Goal: Communication & Community: Answer question/provide support

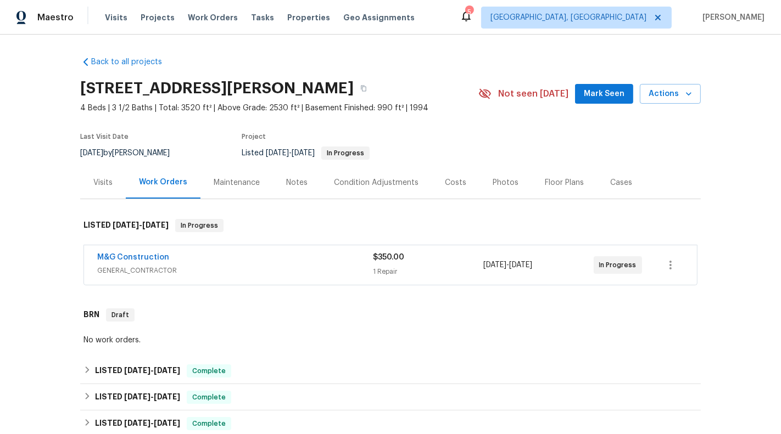
click at [324, 273] on span "GENERAL_CONTRACTOR" at bounding box center [235, 270] width 276 height 11
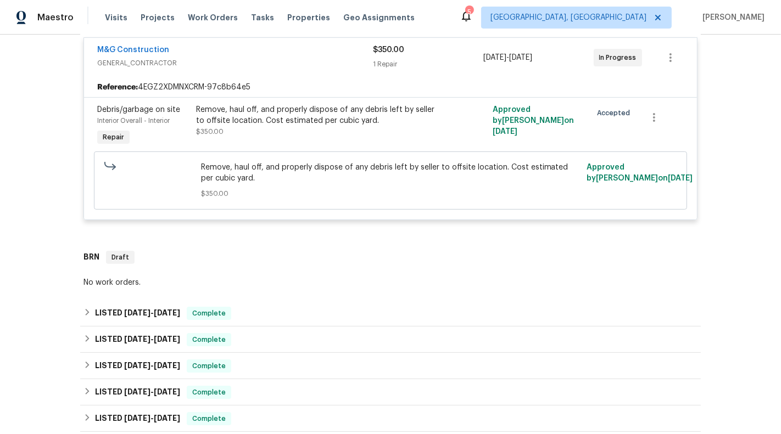
scroll to position [229, 0]
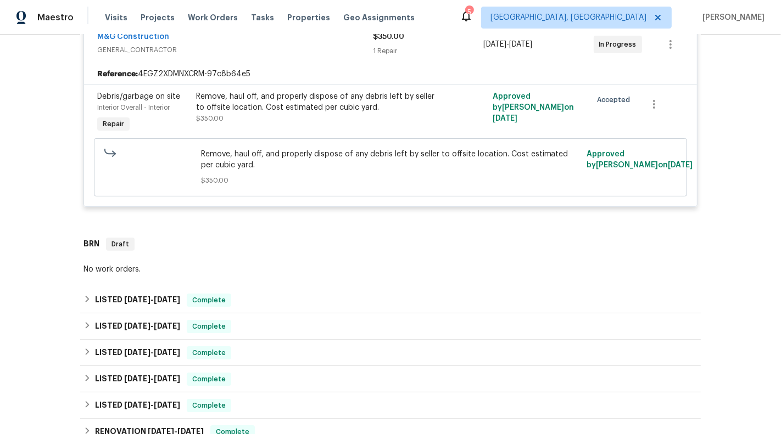
click at [289, 77] on div "Reference: 4EGZ2XDMNXCRM-97c8b64e5" at bounding box center [390, 74] width 613 height 20
click at [302, 107] on div "Remove, haul off, and properly dispose of any debris left by seller to offsite …" at bounding box center [316, 102] width 241 height 22
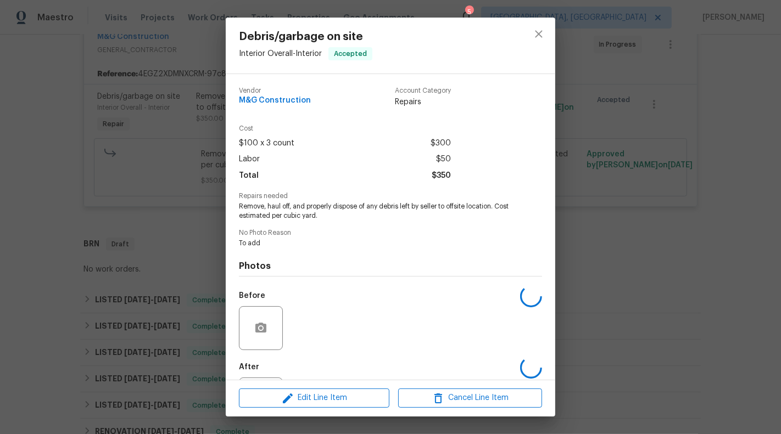
scroll to position [53, 0]
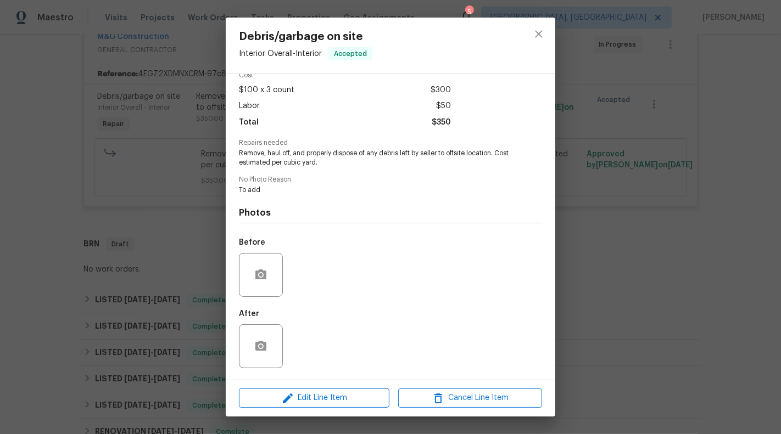
click at [108, 258] on div "Debris/garbage on site Interior Overall - Interior Accepted Vendor M&G Construc…" at bounding box center [390, 217] width 781 height 434
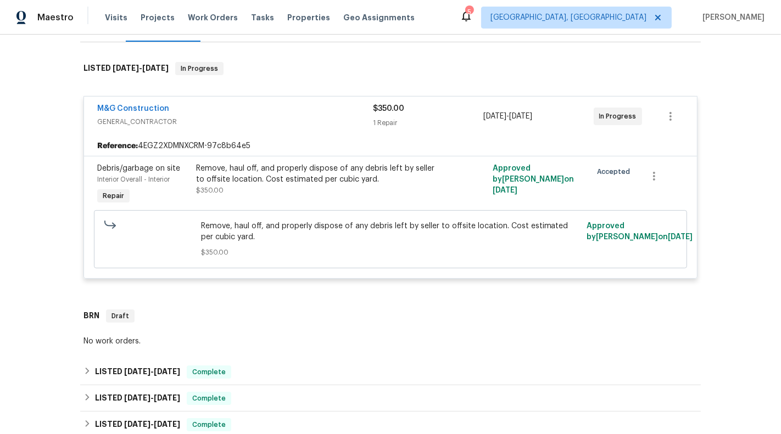
scroll to position [146, 0]
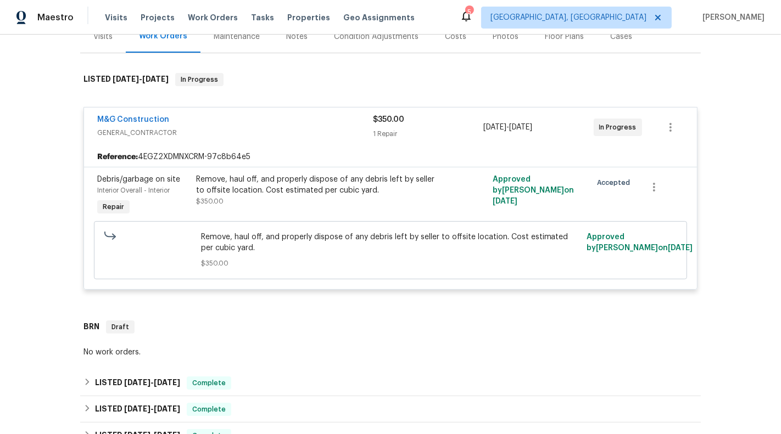
click at [575, 205] on div "Approved by Christopher Pace on 8/15/2025" at bounding box center [538, 196] width 99 height 51
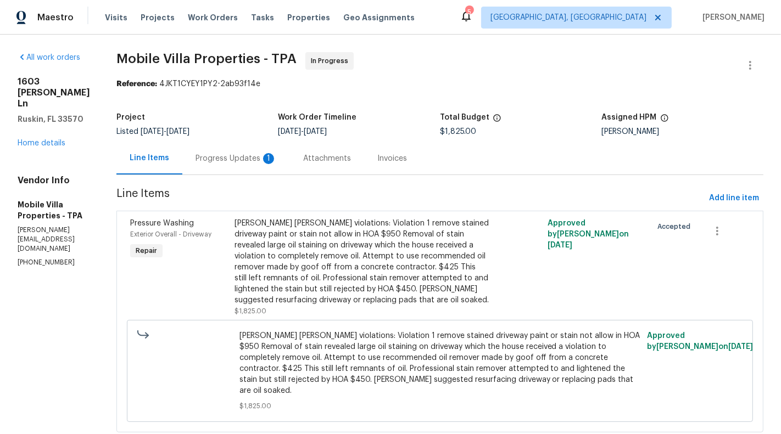
click at [247, 144] on div "Progress Updates 1" at bounding box center [236, 158] width 108 height 32
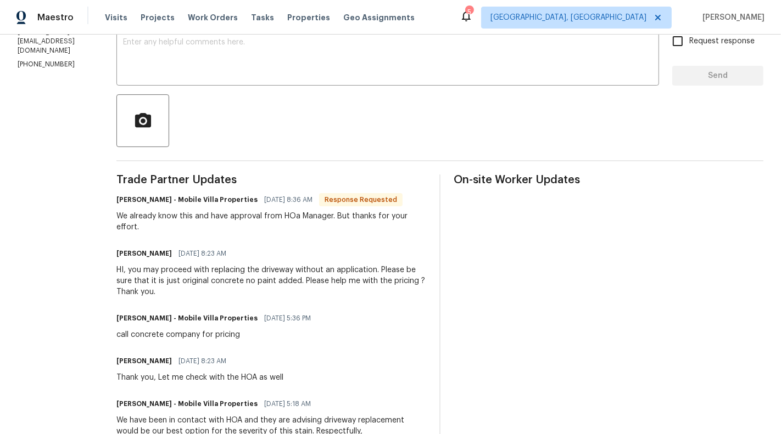
scroll to position [218, 0]
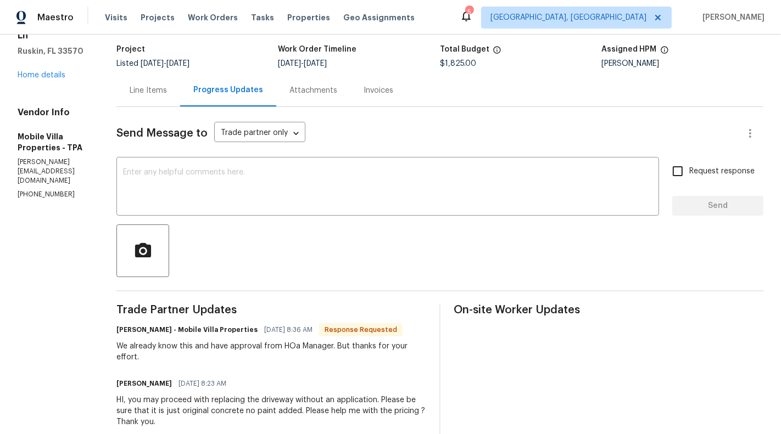
click at [135, 92] on div "Line Items" at bounding box center [148, 90] width 37 height 11
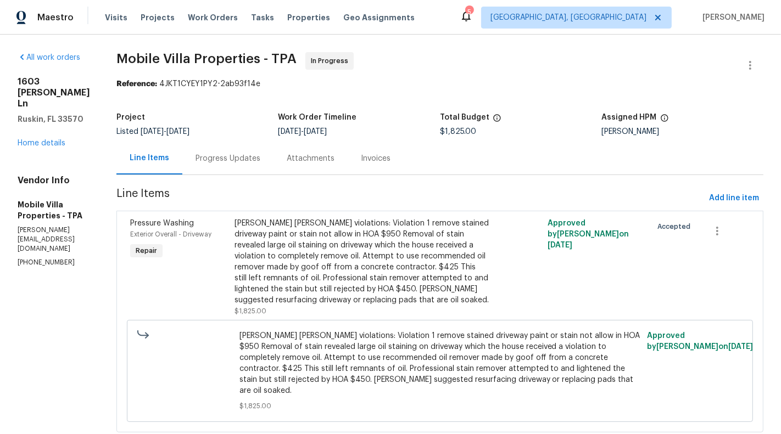
click at [194, 152] on div "Progress Updates" at bounding box center [227, 158] width 91 height 32
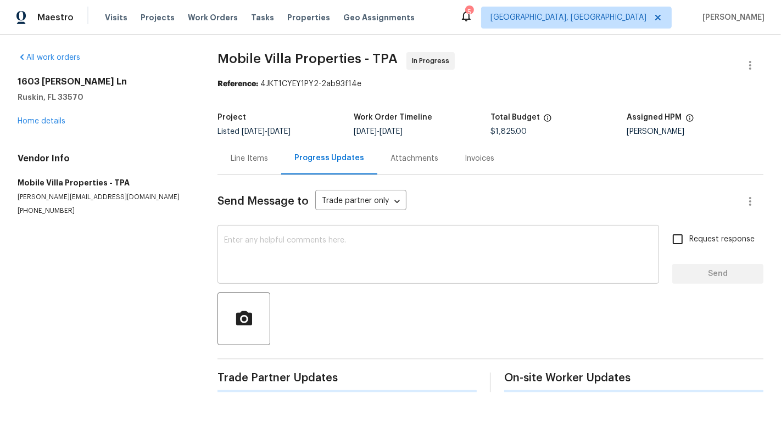
click at [257, 261] on textarea at bounding box center [438, 256] width 428 height 38
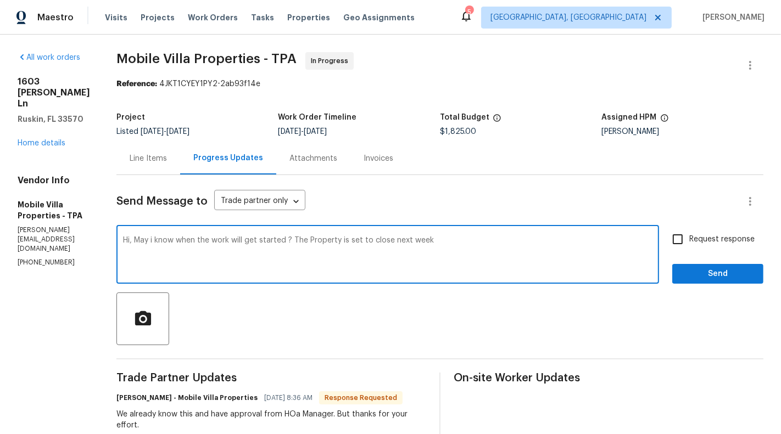
type textarea "Hi, May i know when the work will get started ? The Property is set to close ne…"
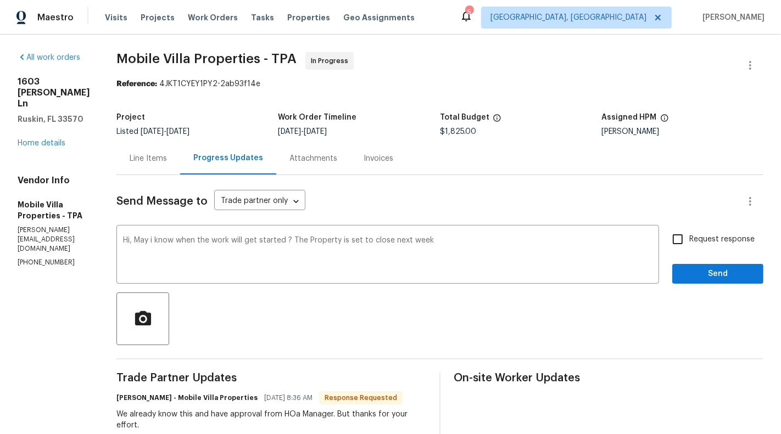
click at [757, 233] on div "Request response Send" at bounding box center [717, 256] width 91 height 56
click at [743, 239] on span "Request response" at bounding box center [721, 240] width 65 height 12
click at [689, 239] on input "Request response" at bounding box center [677, 239] width 23 height 23
checkbox input "true"
click at [742, 266] on button "Send" at bounding box center [717, 274] width 91 height 20
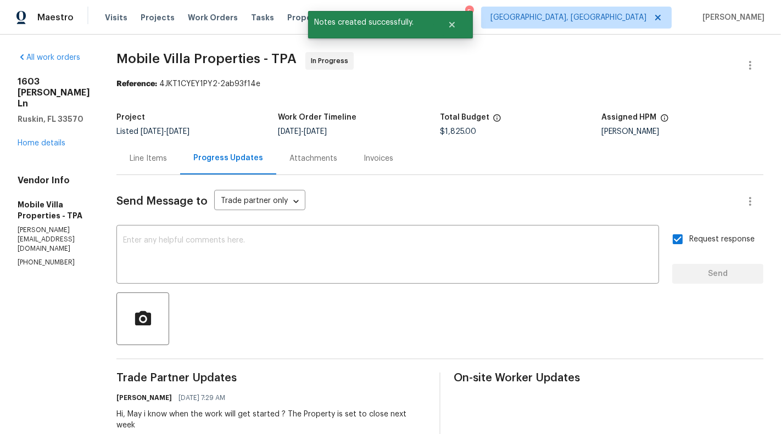
scroll to position [41, 0]
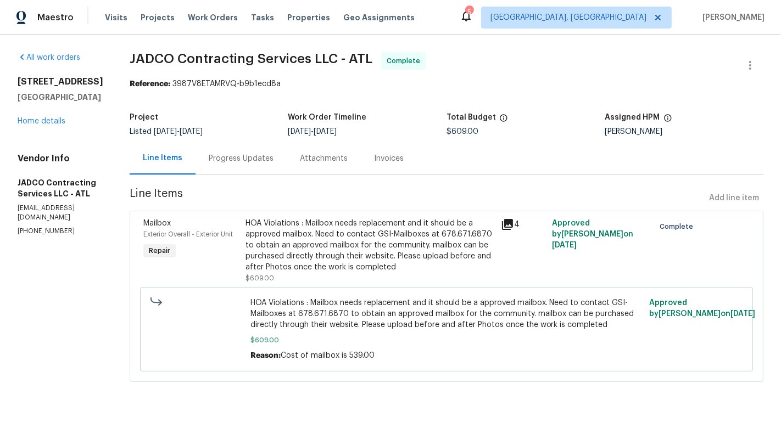
click at [287, 185] on section "JADCO Contracting Services LLC - ATL Complete Reference: 3987V8ETAMRVQ-b9b1ecd8…" at bounding box center [447, 223] width 634 height 343
click at [267, 167] on div "Progress Updates" at bounding box center [241, 158] width 91 height 32
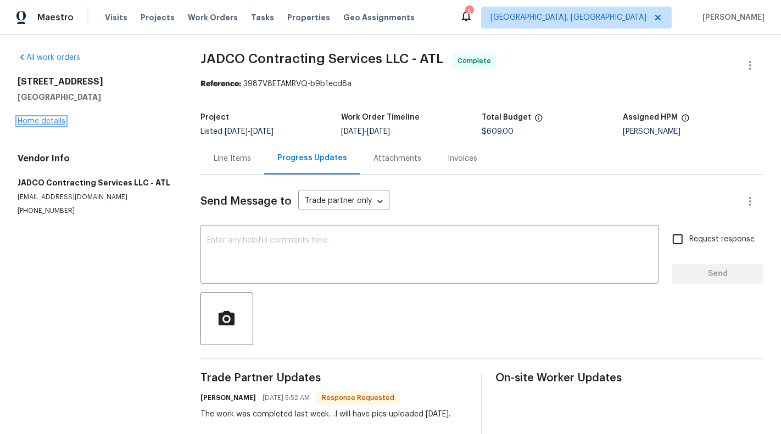
click at [47, 122] on link "Home details" at bounding box center [42, 122] width 48 height 8
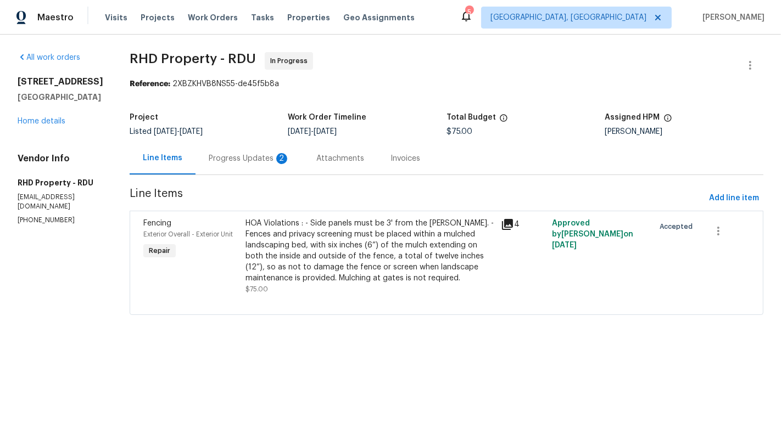
click at [249, 161] on div "Progress Updates 2" at bounding box center [249, 158] width 81 height 11
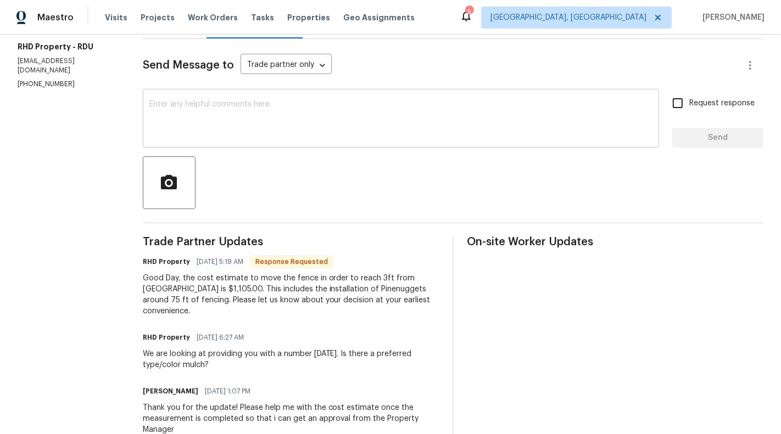
scroll to position [134, 0]
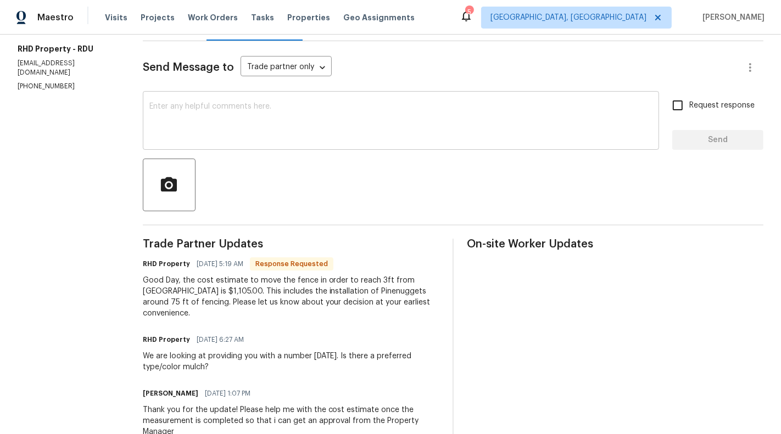
click at [291, 94] on div "x ​" at bounding box center [401, 122] width 516 height 56
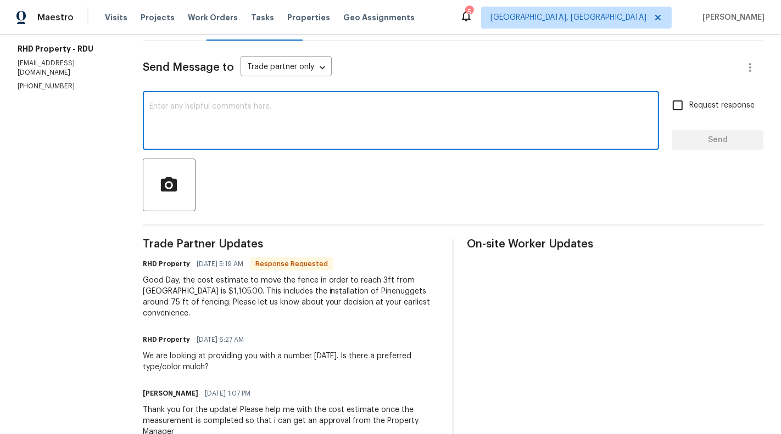
click at [287, 125] on textarea at bounding box center [400, 122] width 503 height 38
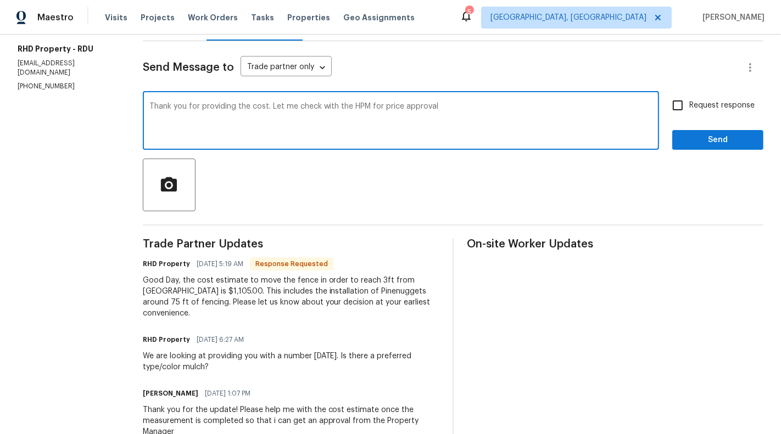
type textarea "Thank you for providing the cost. Let me check with the HPM for price approval"
click at [720, 107] on span "Request response" at bounding box center [721, 106] width 65 height 12
click at [689, 107] on input "Request response" at bounding box center [677, 105] width 23 height 23
checkbox input "true"
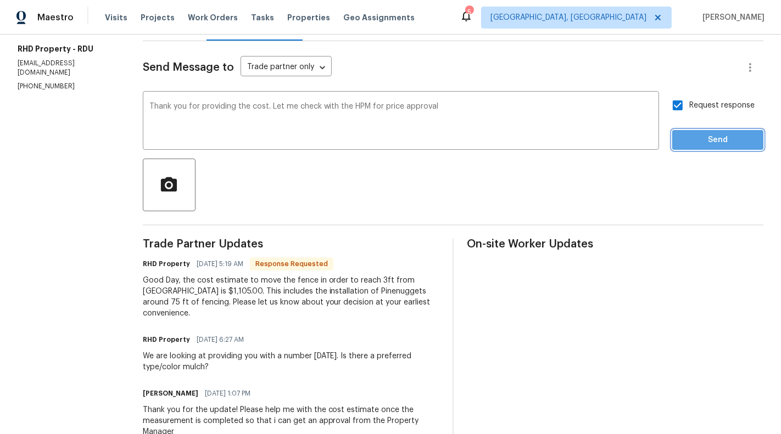
click at [735, 136] on span "Send" at bounding box center [718, 140] width 74 height 14
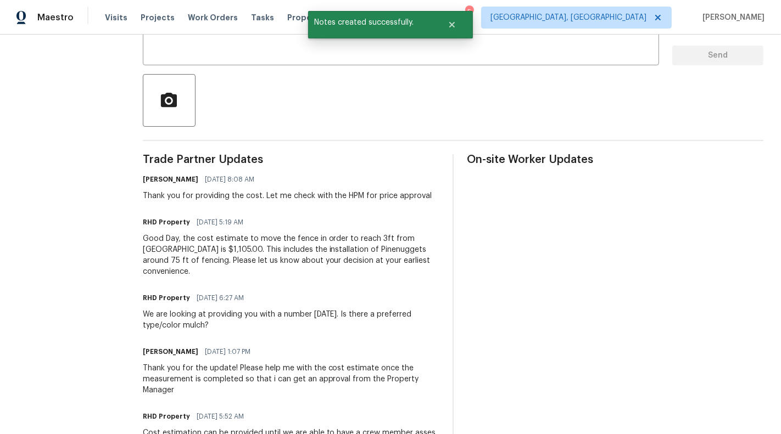
scroll to position [265, 0]
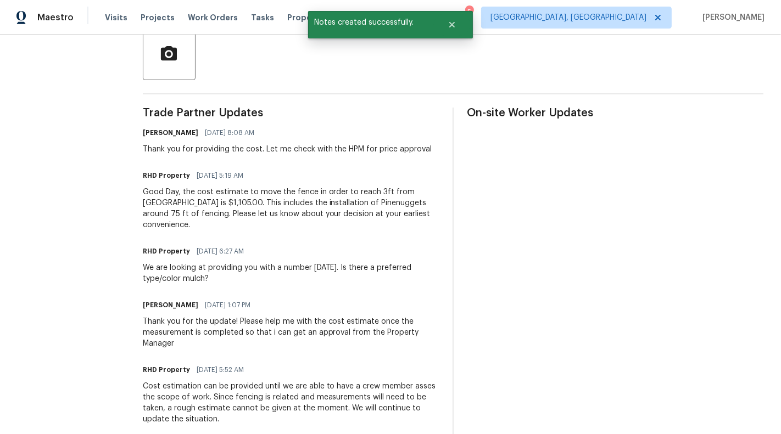
click at [245, 191] on div "Good Day, the cost estimate to move the fence in order to reach 3ft from swale …" at bounding box center [291, 209] width 297 height 44
click at [216, 174] on span "08/18/2025 5:19 AM" at bounding box center [220, 175] width 47 height 11
click at [216, 223] on div "Trade Partner Updates Sunmathy Wilson 08/18/2025 8:08 AM Thank you for providin…" at bounding box center [291, 402] width 297 height 589
click at [216, 199] on div "Good Day, the cost estimate to move the fence in order to reach 3ft from swale …" at bounding box center [291, 209] width 297 height 44
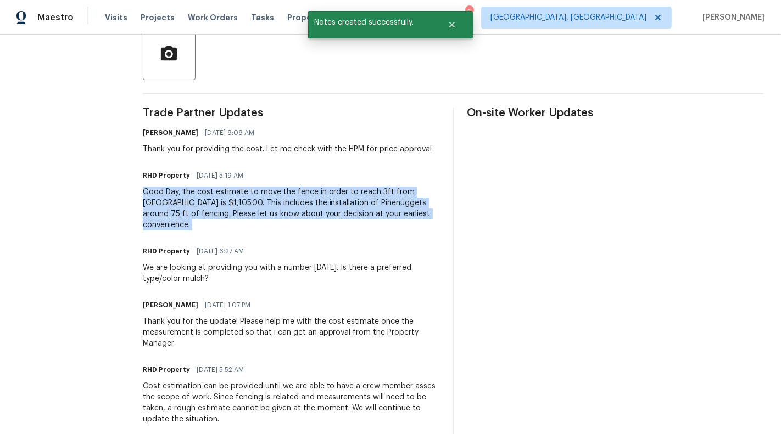
click at [216, 199] on div "Good Day, the cost estimate to move the fence in order to reach 3ft from swale …" at bounding box center [291, 209] width 297 height 44
copy div "Good Day, the cost estimate to move the fence in order to reach 3ft from swale …"
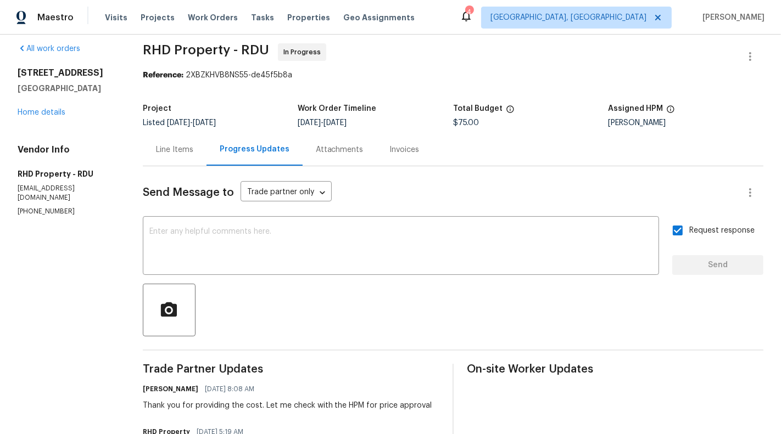
scroll to position [0, 0]
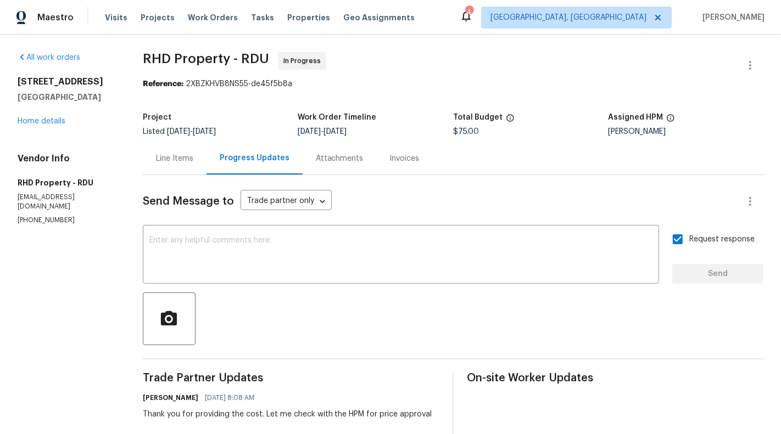
click at [163, 169] on div "Line Items" at bounding box center [175, 158] width 64 height 32
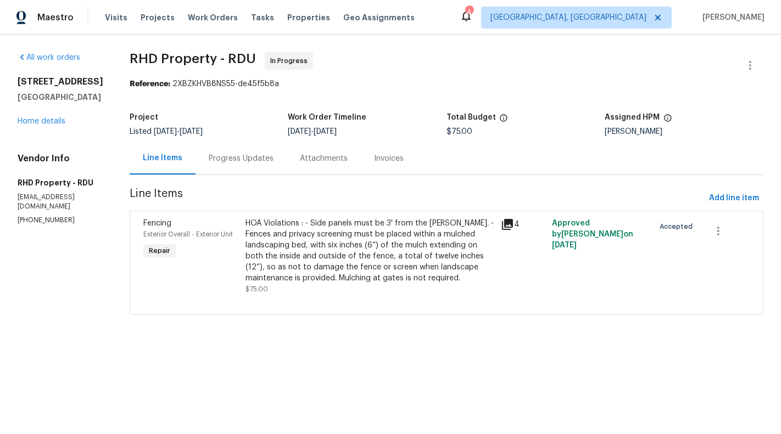
click at [236, 156] on div "Progress Updates" at bounding box center [241, 158] width 65 height 11
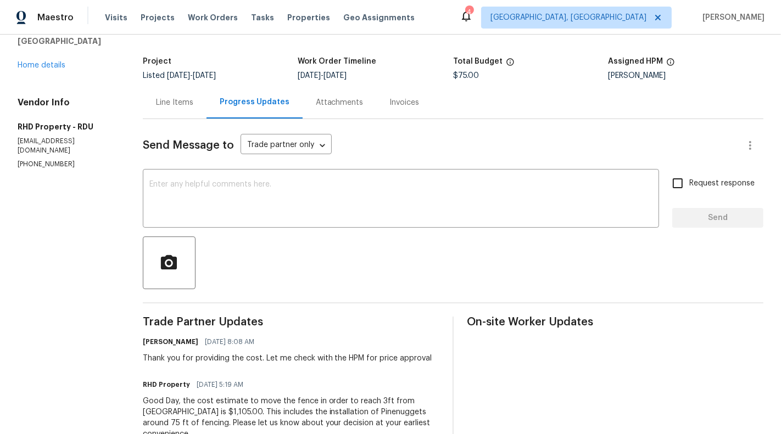
scroll to position [107, 0]
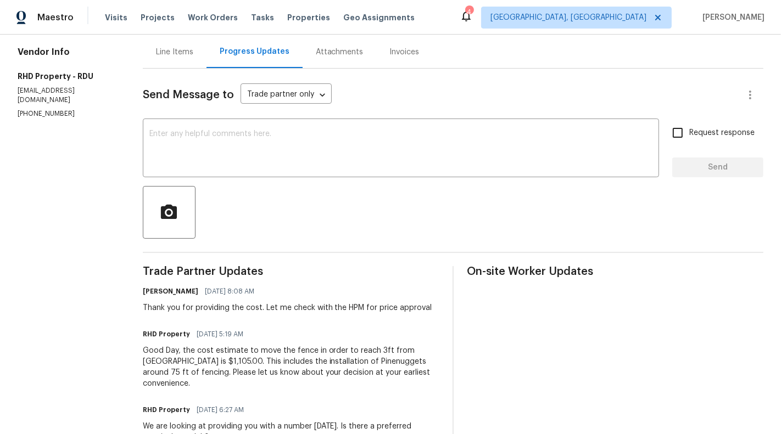
drag, startPoint x: 194, startPoint y: 336, endPoint x: 314, endPoint y: 336, distance: 119.7
click at [314, 336] on div "RHD Property 08/18/2025 5:19 AM" at bounding box center [291, 334] width 297 height 15
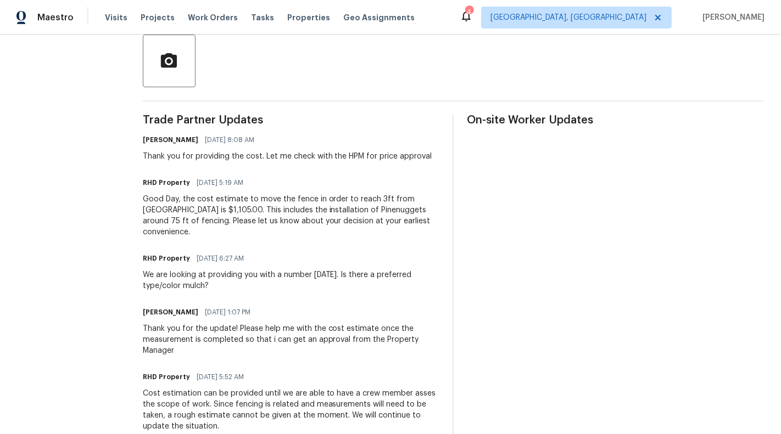
scroll to position [0, 0]
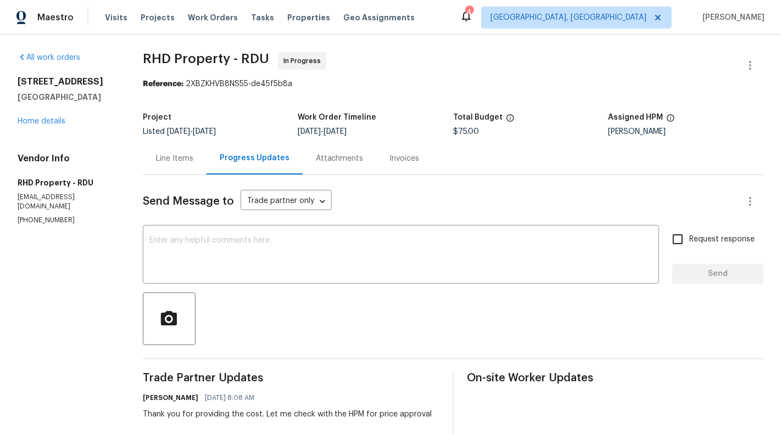
click at [43, 216] on p "(919) 424-7516" at bounding box center [67, 220] width 99 height 9
copy p "(919) 424-7516"
